Goal: Transaction & Acquisition: Book appointment/travel/reservation

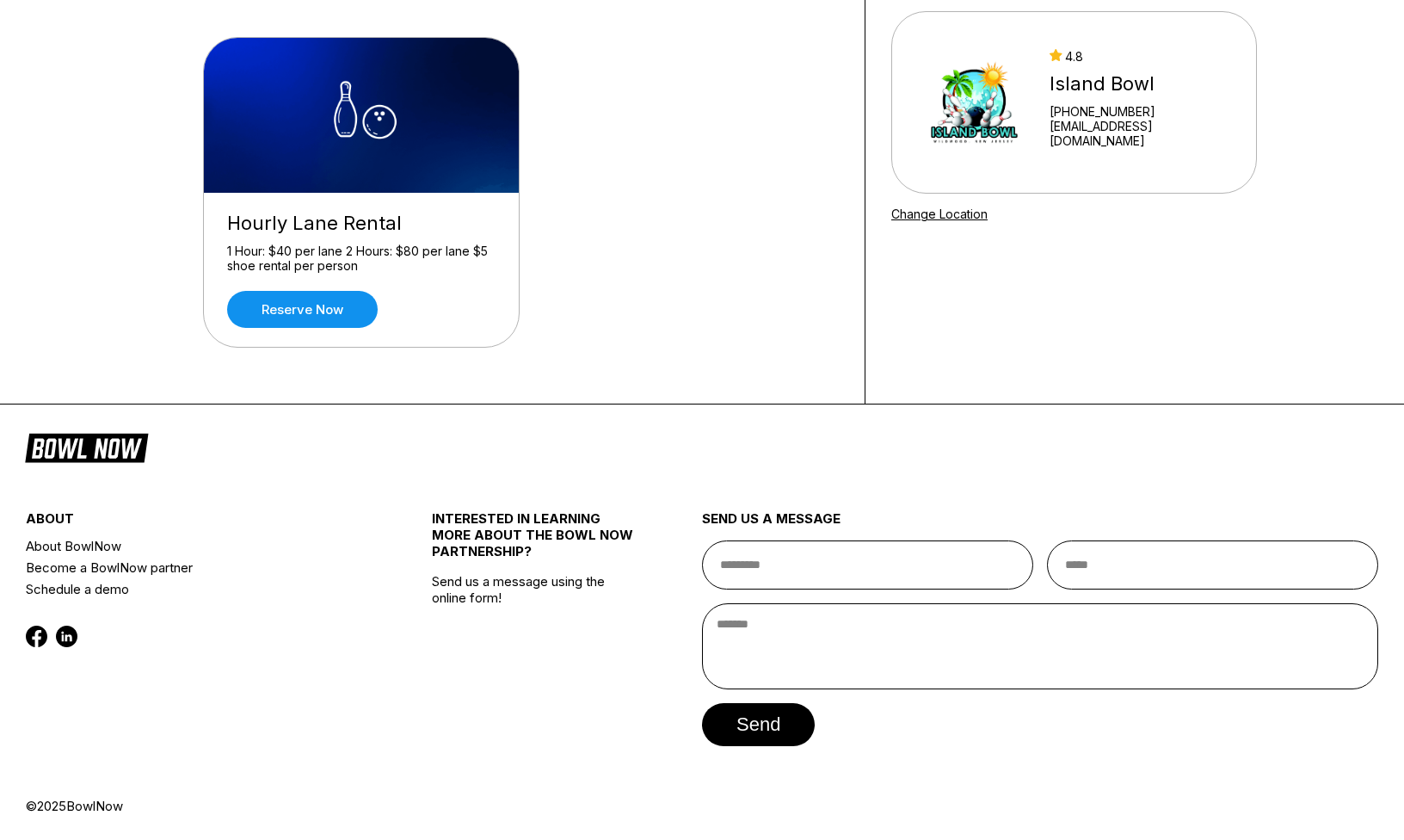
scroll to position [150, 0]
click at [307, 312] on link "Reserve now" at bounding box center [302, 309] width 151 height 37
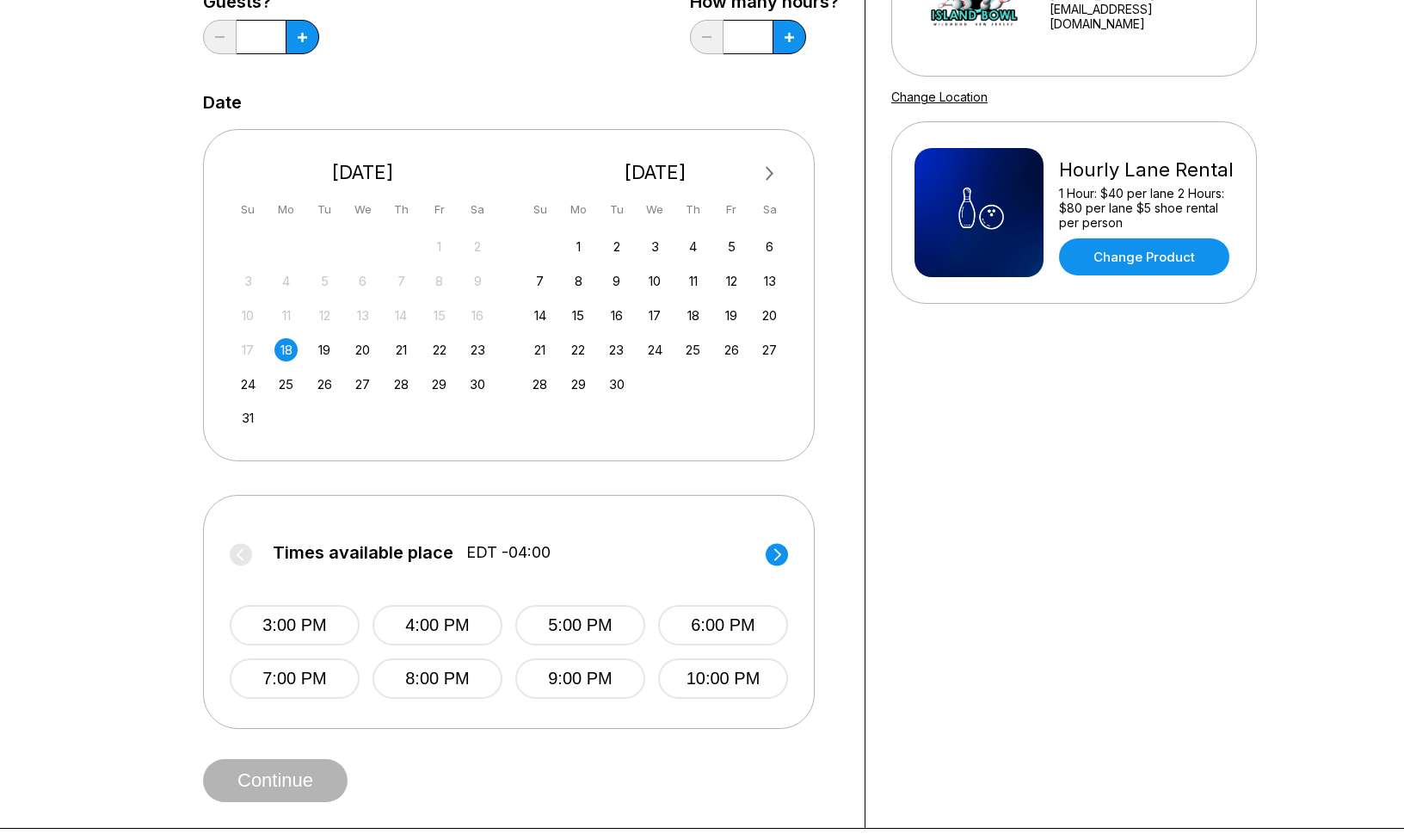
scroll to position [267, 0]
click at [300, 41] on icon at bounding box center [302, 36] width 9 height 9
click at [212, 39] on button at bounding box center [219, 35] width 33 height 34
type input "*"
click at [236, 559] on label "Times available place EDT -04:00" at bounding box center [508, 556] width 558 height 28
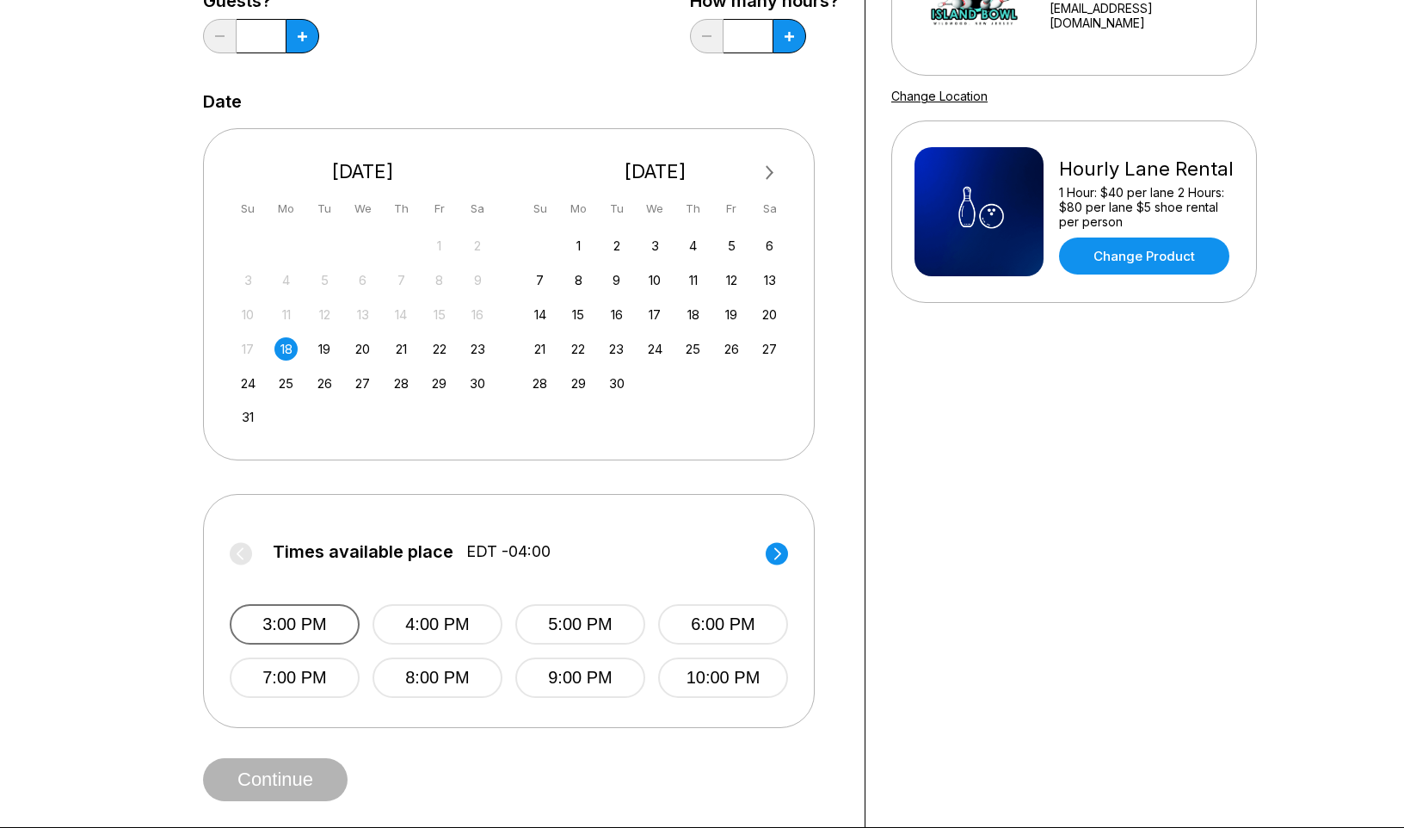
click at [316, 635] on button "3:00 PM" at bounding box center [295, 624] width 130 height 41
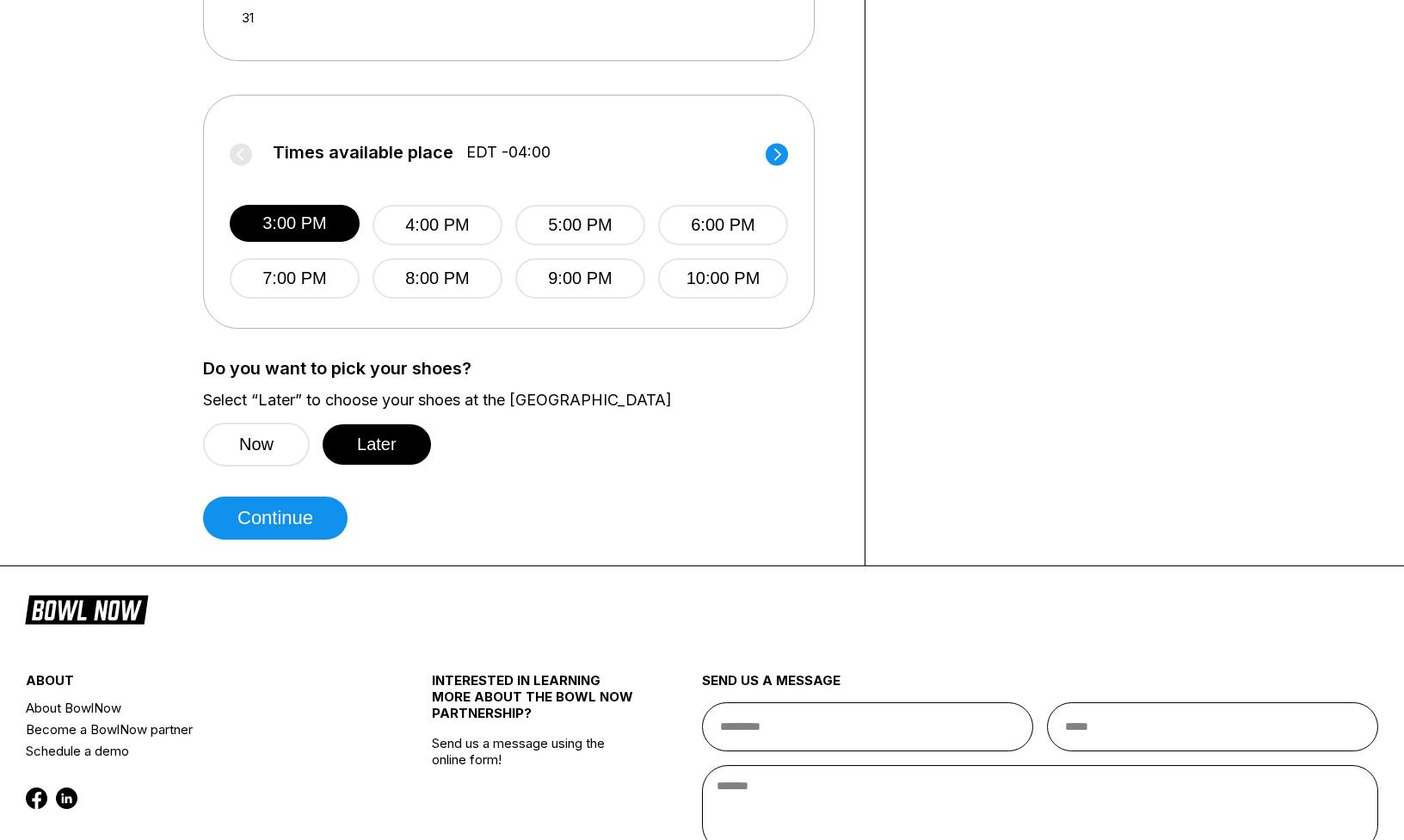
scroll to position [769, 0]
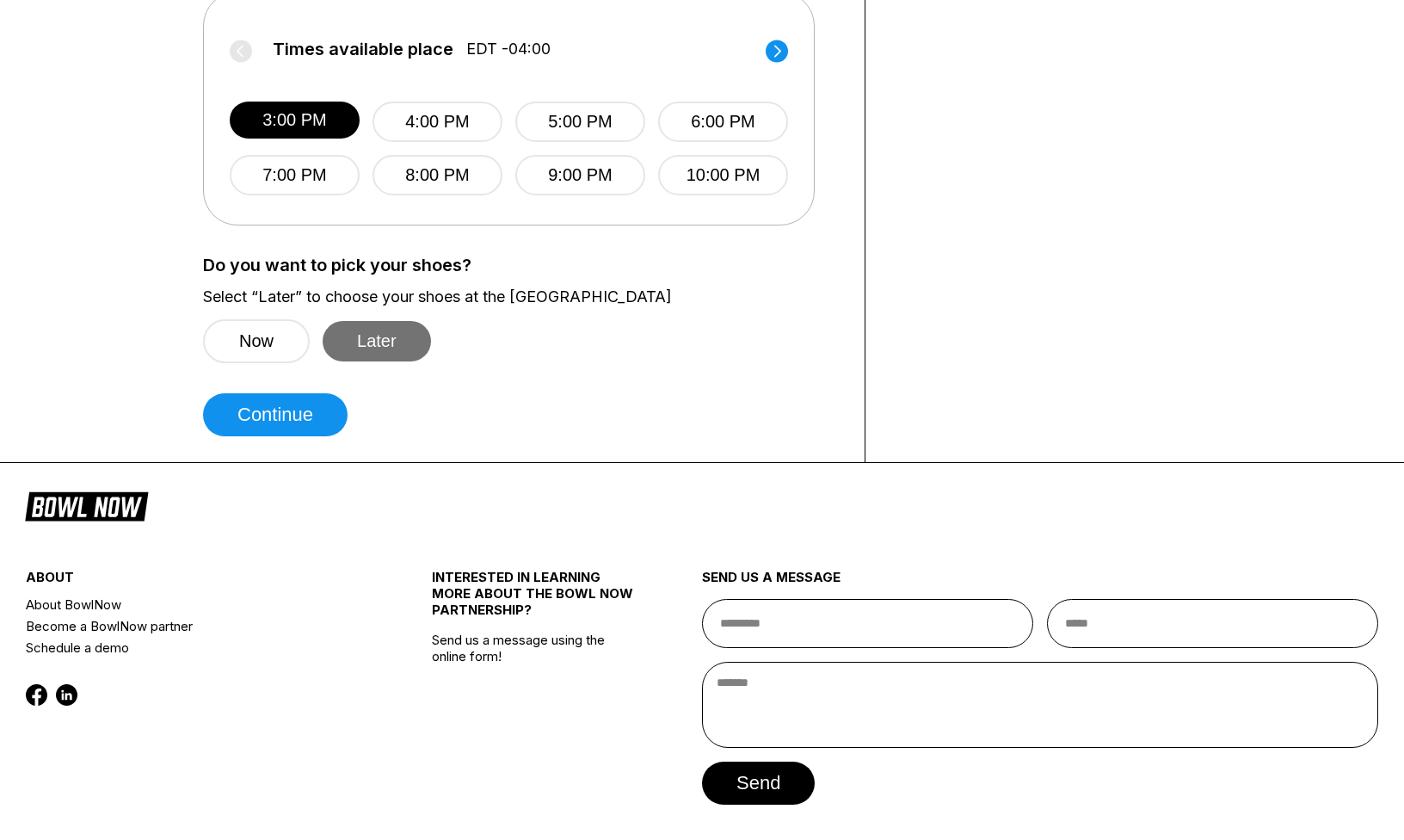
click at [365, 344] on button "Later" at bounding box center [376, 341] width 109 height 41
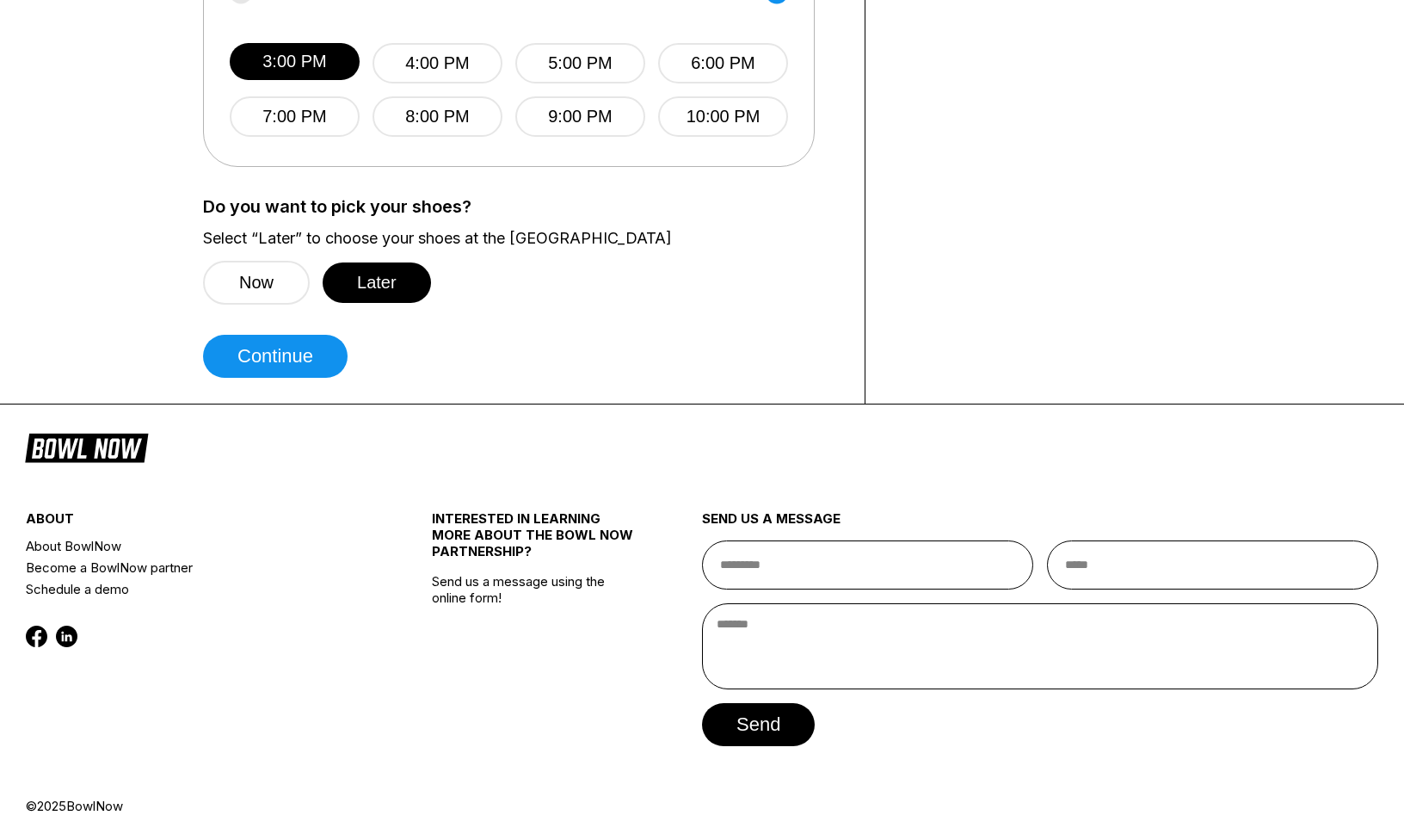
scroll to position [827, 0]
click at [295, 372] on button "Continue" at bounding box center [275, 357] width 145 height 43
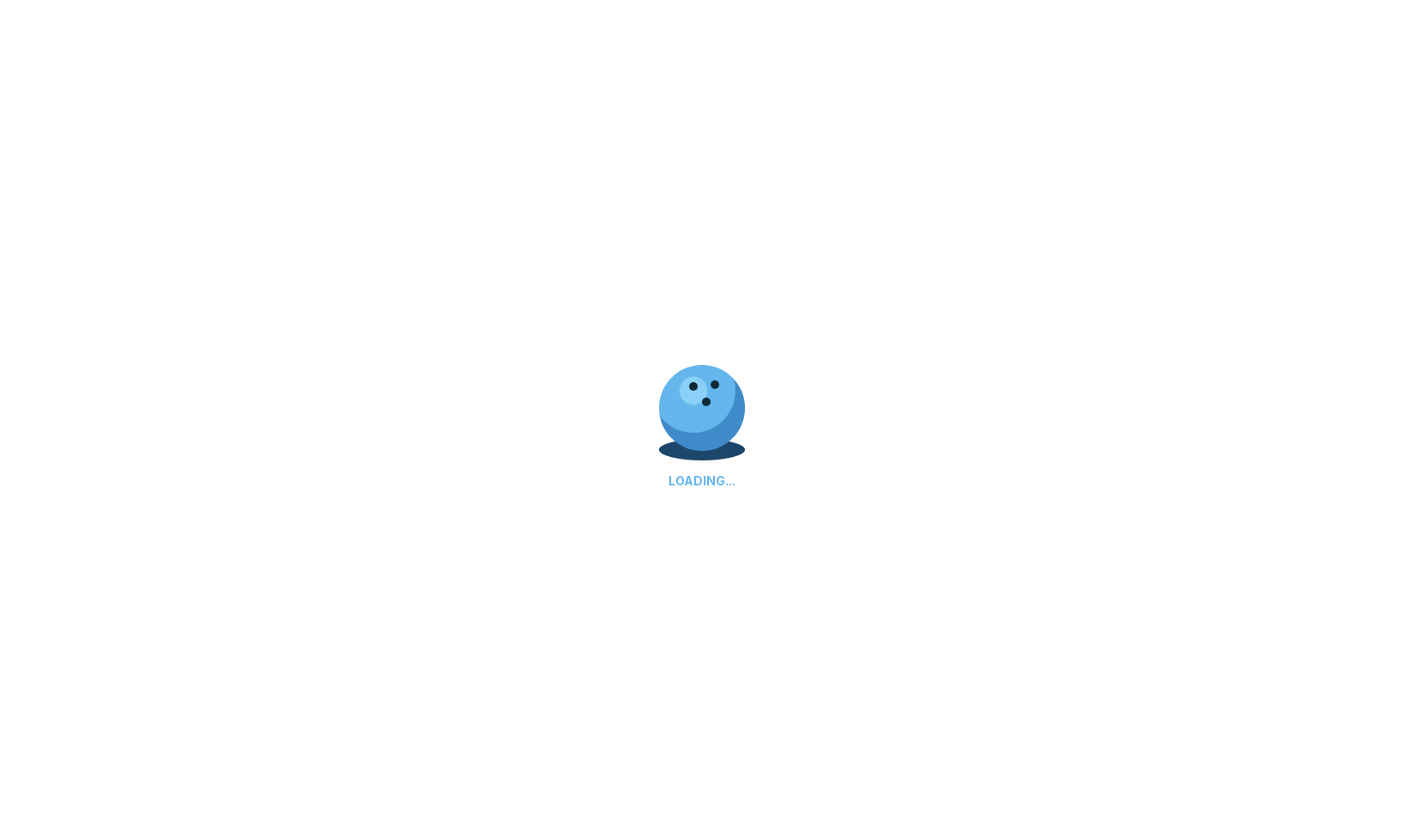
select select "**"
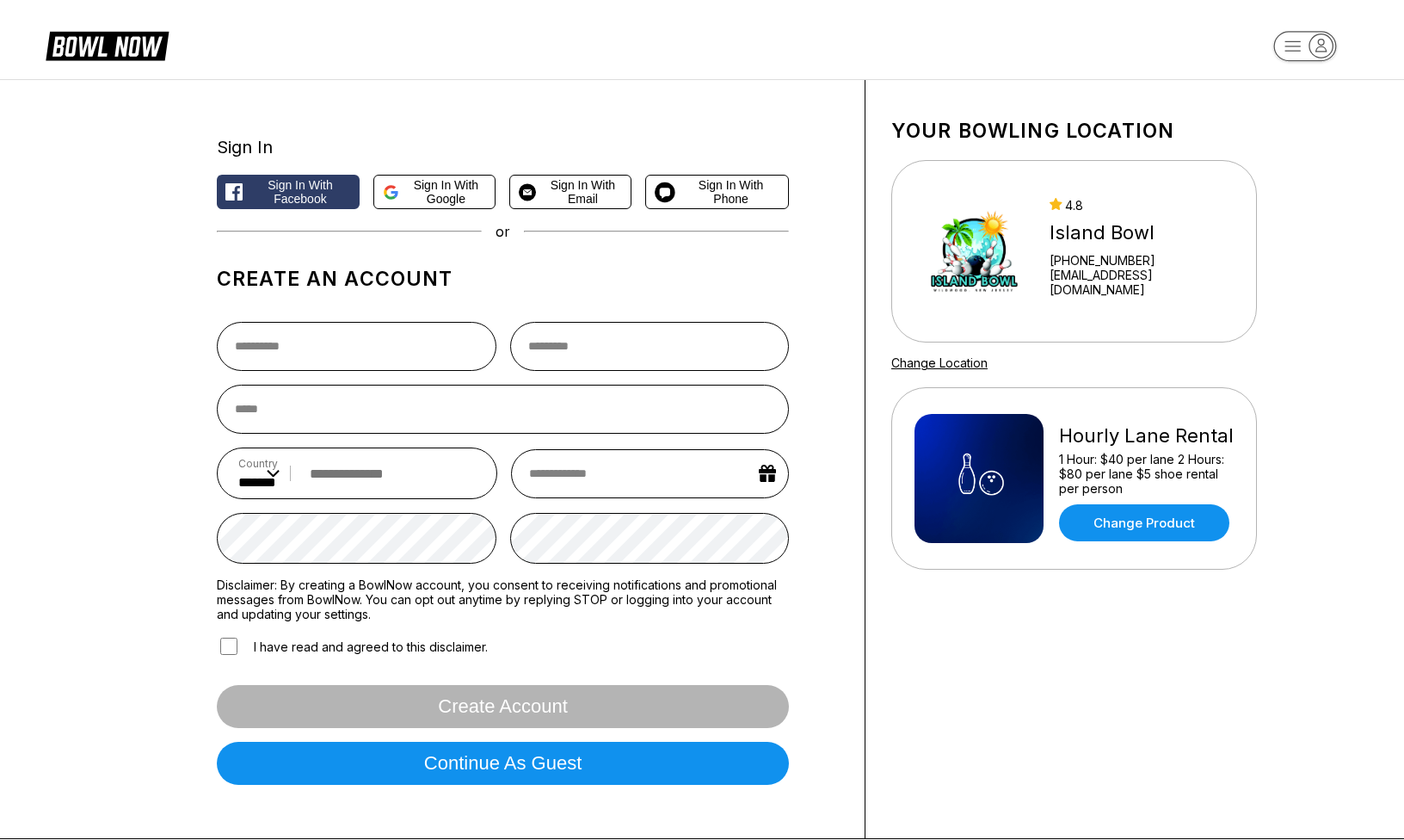
scroll to position [0, 0]
